Goal: Task Accomplishment & Management: Complete application form

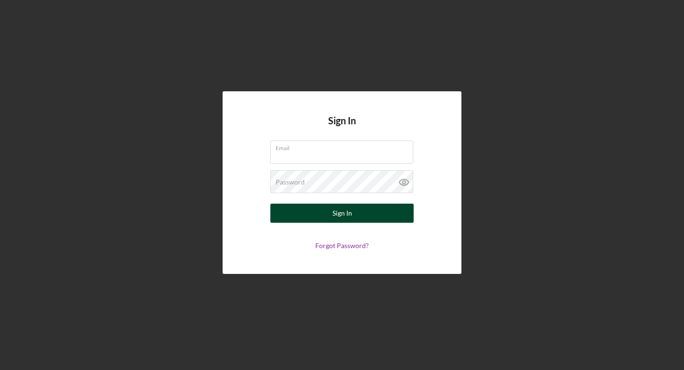
type input "[EMAIL_ADDRESS][DOMAIN_NAME]"
click at [344, 210] on div "Sign In" at bounding box center [343, 213] width 20 height 19
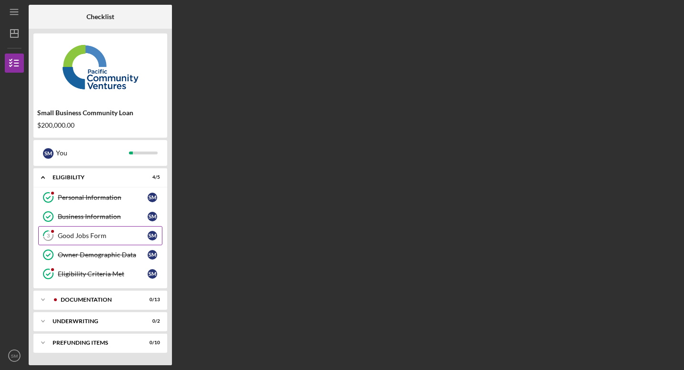
click at [76, 236] on div "Good Jobs Form" at bounding box center [103, 236] width 90 height 8
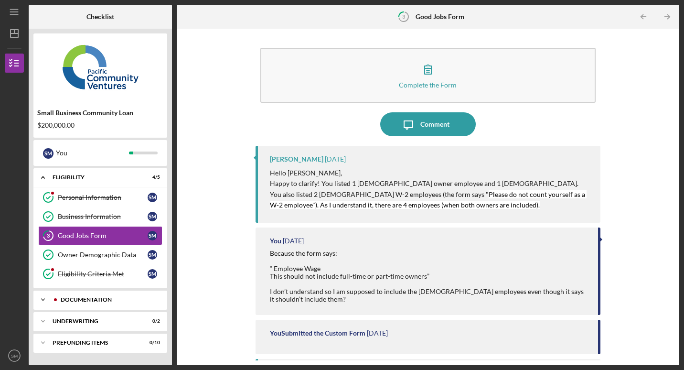
click at [81, 300] on div "Documentation" at bounding box center [108, 300] width 95 height 6
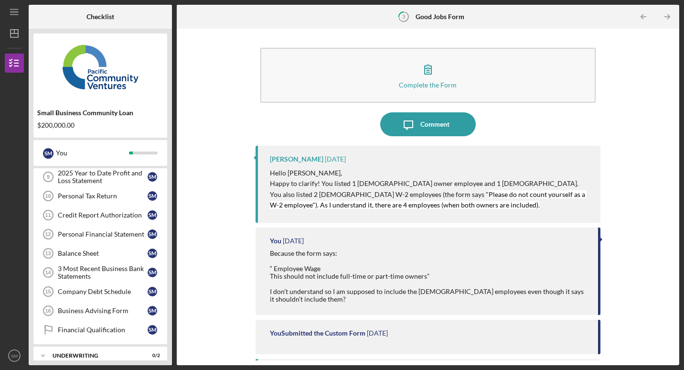
scroll to position [251, 0]
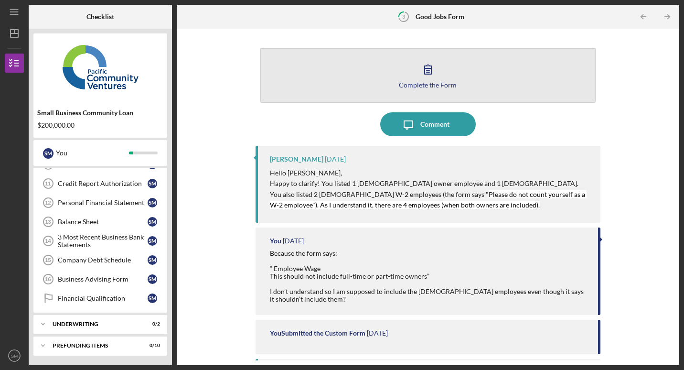
click at [423, 86] on div "Complete the Form" at bounding box center [428, 84] width 58 height 7
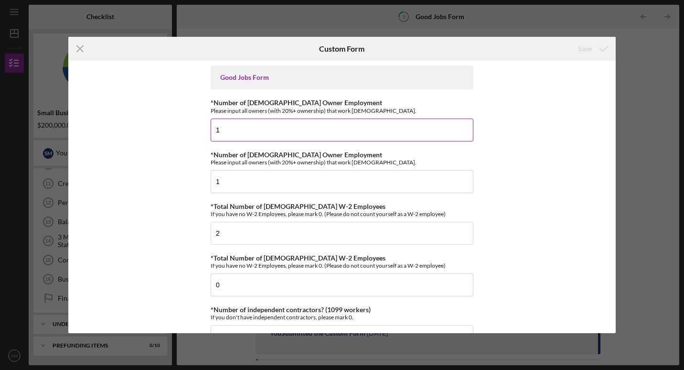
click at [255, 125] on input "1" at bounding box center [342, 130] width 263 height 23
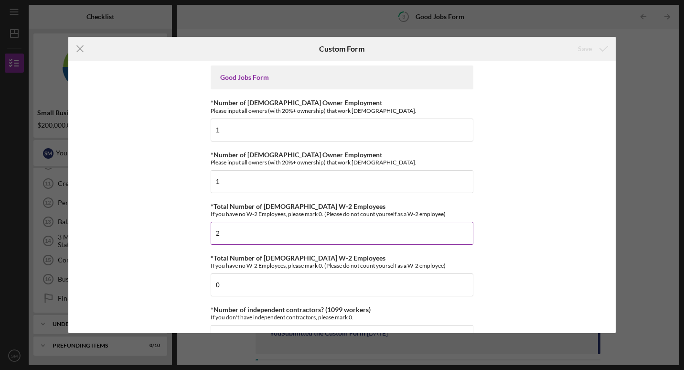
click at [227, 234] on input "2" at bounding box center [342, 233] width 263 height 23
type input "4"
type input "3"
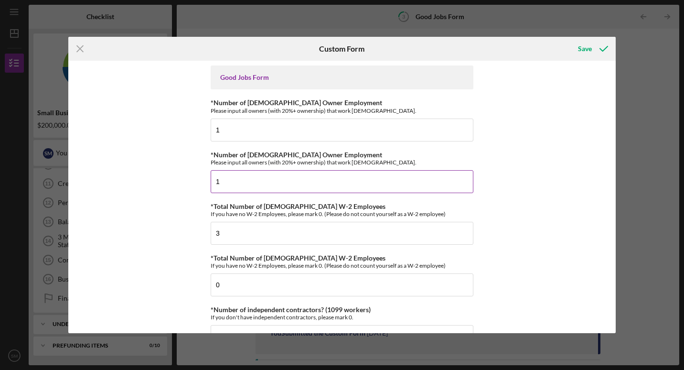
click at [235, 170] on input "1" at bounding box center [342, 181] width 263 height 23
type input "0"
click at [587, 47] on div "Save" at bounding box center [585, 48] width 14 height 19
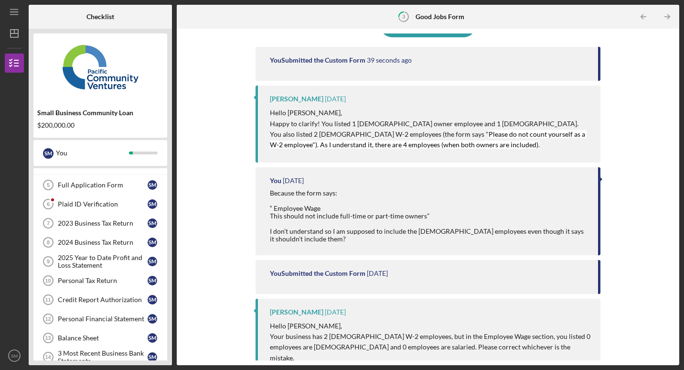
scroll to position [136, 0]
click at [108, 293] on link "Credit Report Authorization 11 Credit Report Authorization S M" at bounding box center [100, 298] width 124 height 19
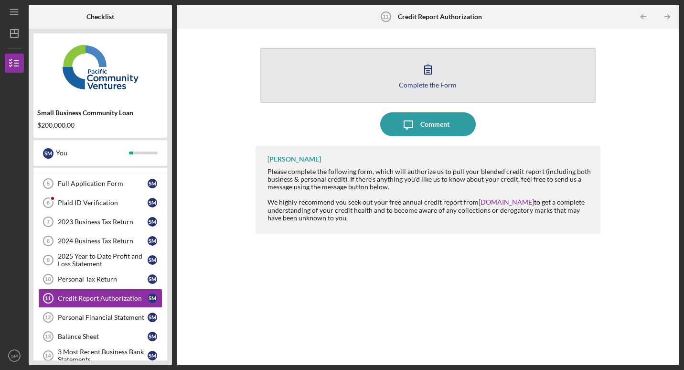
click at [419, 84] on div "Complete the Form" at bounding box center [428, 84] width 58 height 7
click at [431, 76] on icon "button" at bounding box center [428, 69] width 24 height 24
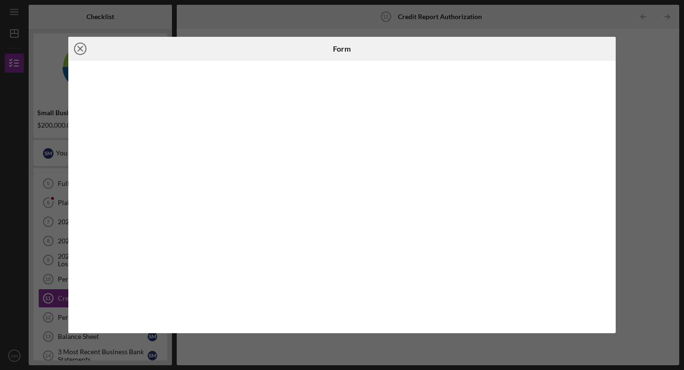
click at [77, 49] on icon "Icon/Close" at bounding box center [80, 49] width 24 height 24
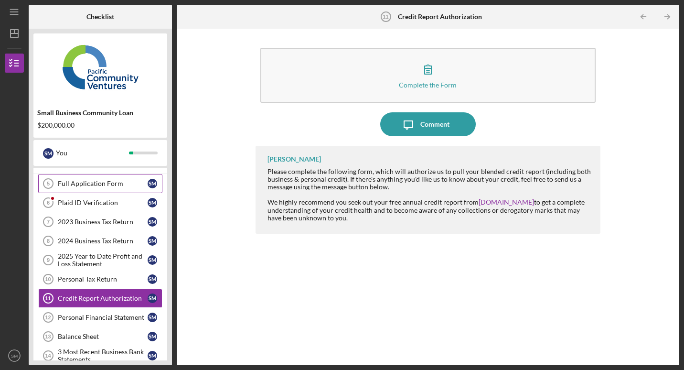
click at [107, 185] on div "Full Application Form" at bounding box center [103, 184] width 90 height 8
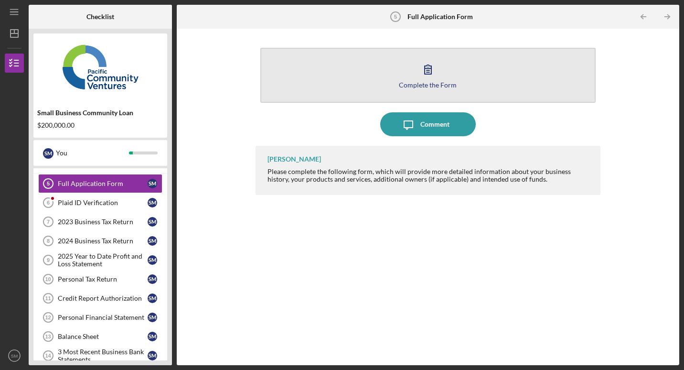
click at [409, 76] on button "Complete the Form Form" at bounding box center [427, 75] width 335 height 55
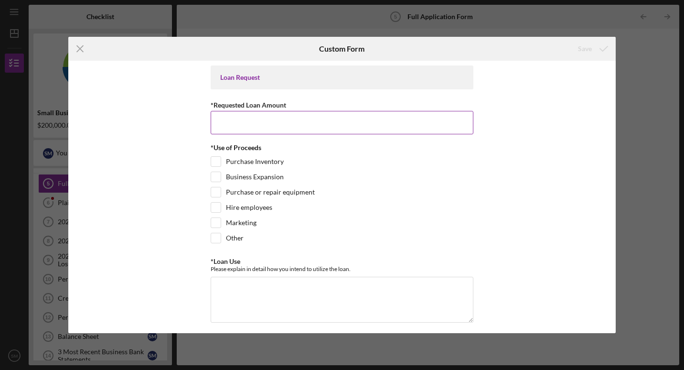
click at [257, 118] on input "*Requested Loan Amount" at bounding box center [342, 122] width 263 height 23
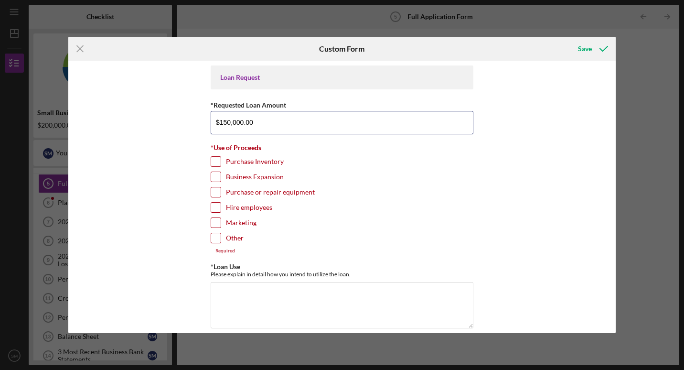
type input "$150,000.00"
click at [216, 162] on input "Purchase Inventory" at bounding box center [216, 162] width 10 height 10
checkbox input "true"
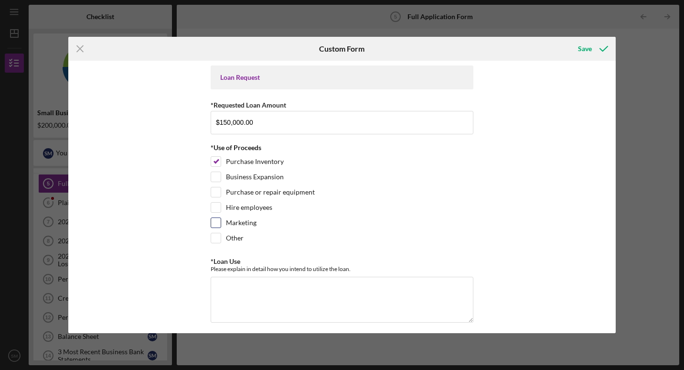
click at [213, 218] on input "Marketing" at bounding box center [216, 223] width 10 height 10
checkbox input "true"
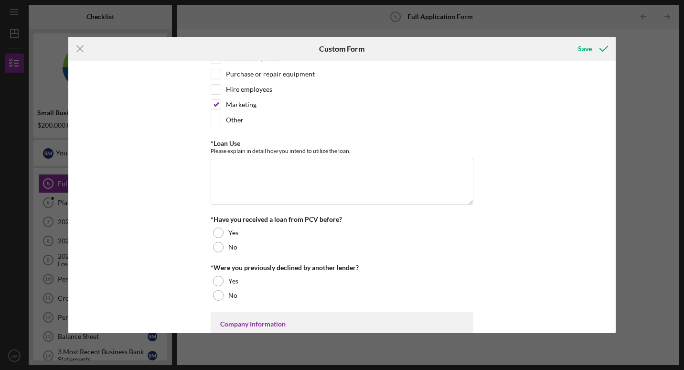
scroll to position [140, 0]
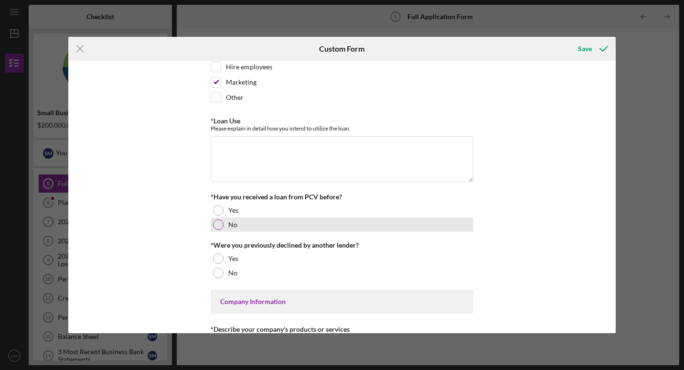
click at [214, 225] on div at bounding box center [218, 224] width 11 height 11
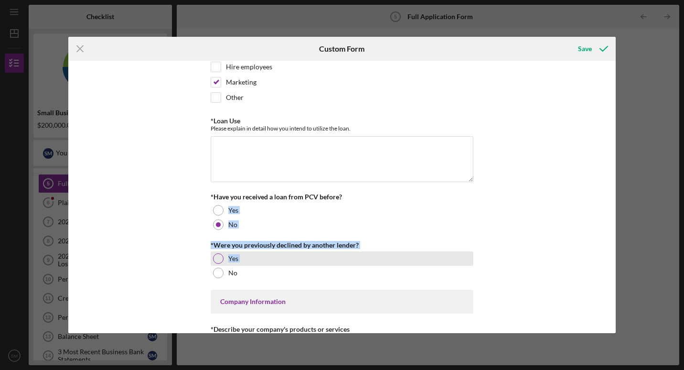
drag, startPoint x: 217, startPoint y: 273, endPoint x: 302, endPoint y: 253, distance: 87.4
click at [302, 253] on div "*Were you previously declined by another lender? Yes No" at bounding box center [342, 260] width 263 height 39
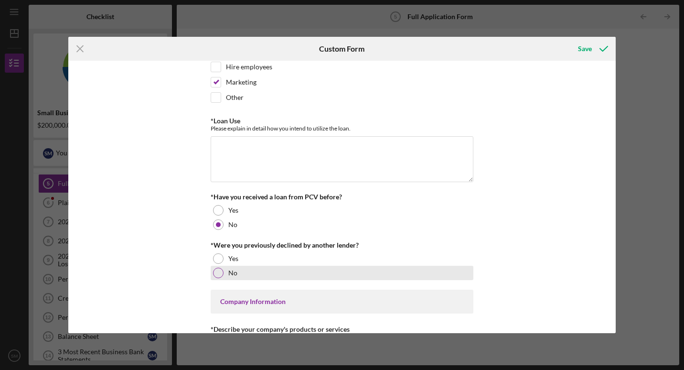
click at [216, 272] on div at bounding box center [218, 273] width 11 height 11
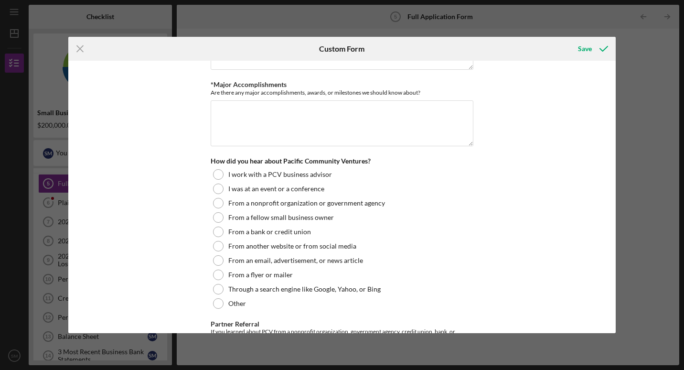
scroll to position [978, 0]
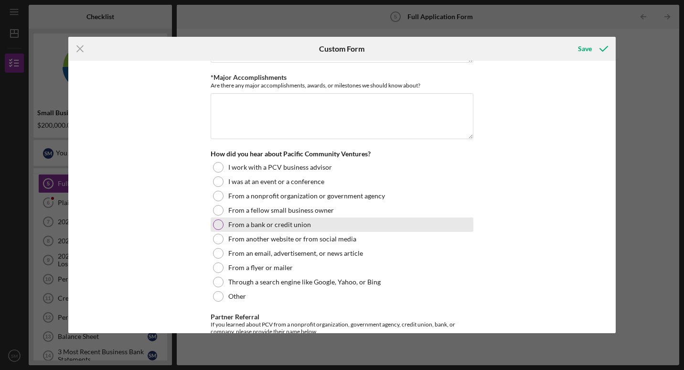
click at [219, 222] on div at bounding box center [218, 224] width 11 height 11
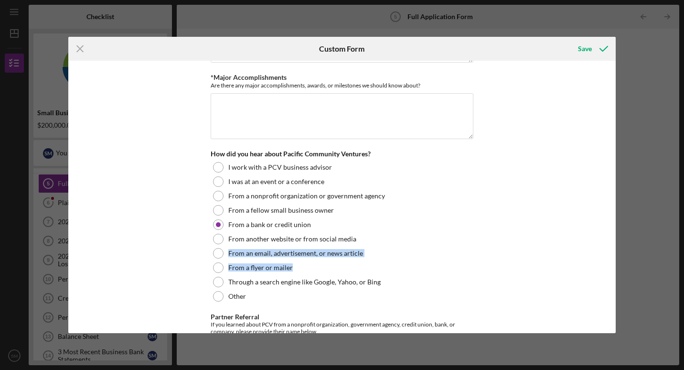
drag, startPoint x: 612, startPoint y: 241, endPoint x: 611, endPoint y: 261, distance: 20.1
click at [611, 261] on div "Loan Request *Requested Loan Amount $150,000.00 *Use of Proceeds Purchase Inven…" at bounding box center [342, 197] width 548 height 272
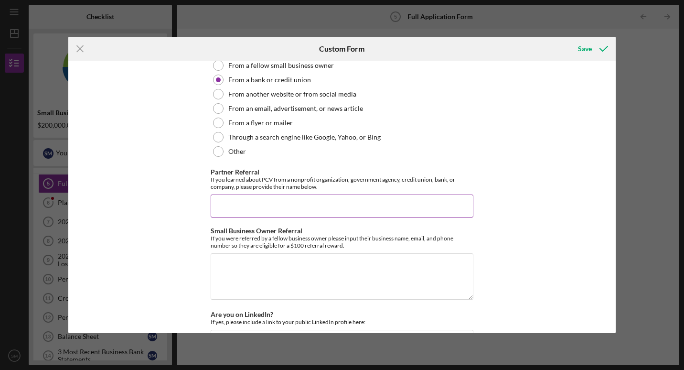
click at [275, 202] on input "Partner Referral" at bounding box center [342, 206] width 263 height 23
type input "Main Street - Darius"
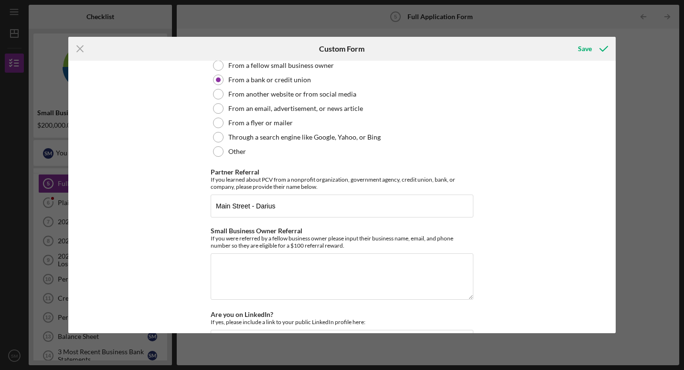
click at [582, 205] on div "Loan Request *Requested Loan Amount $150,000.00 *Use of Proceeds Purchase Inven…" at bounding box center [342, 197] width 548 height 272
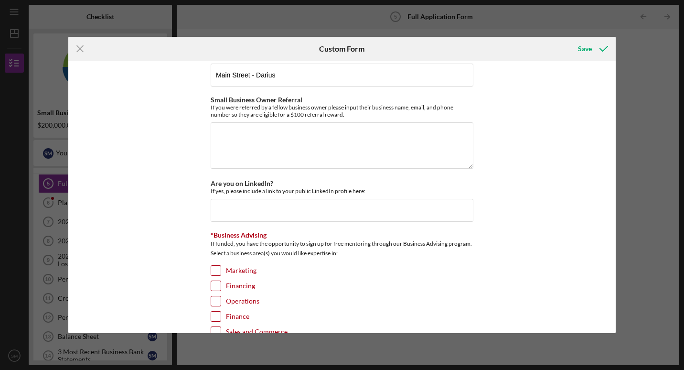
scroll to position [1255, 0]
